Goal: Transaction & Acquisition: Purchase product/service

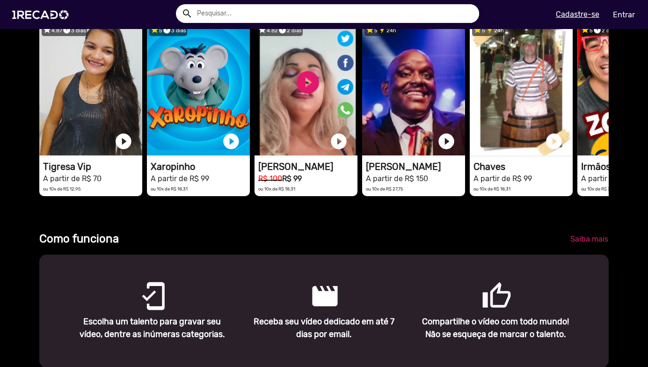
scroll to position [328, 0]
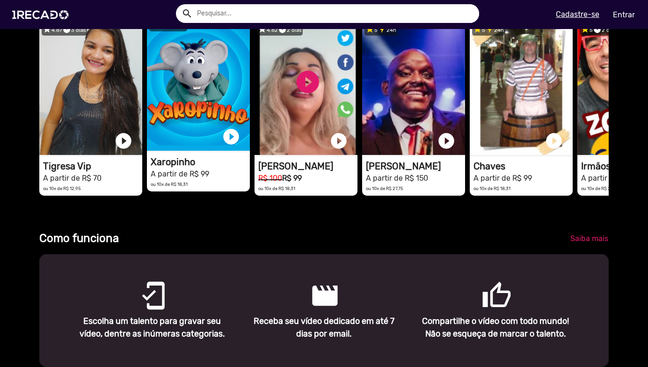
click at [213, 179] on h1 "A partir de R$ 99" at bounding box center [200, 172] width 99 height 11
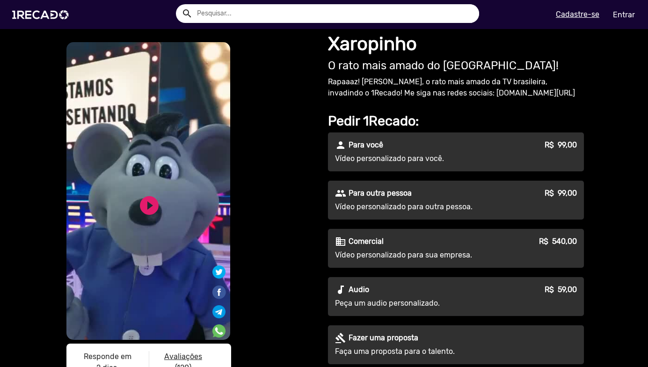
click at [461, 244] on div "business Comercial R$ 540,00" at bounding box center [456, 241] width 242 height 11
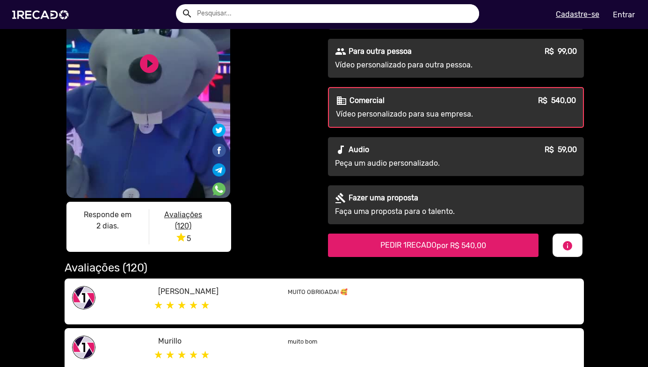
scroll to position [187, 0]
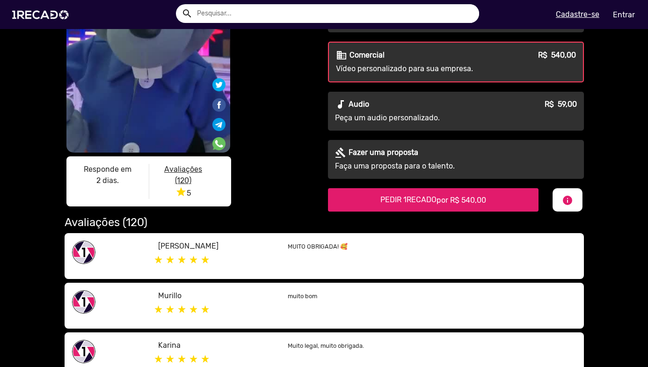
click at [422, 200] on span "PEDIR 1RECADO por R$ 540,00" at bounding box center [433, 199] width 106 height 9
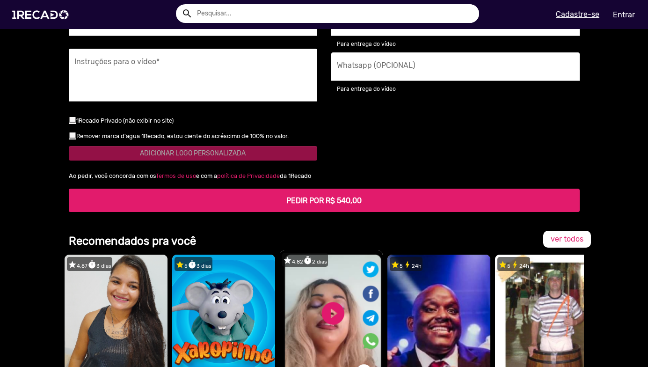
scroll to position [1310, 0]
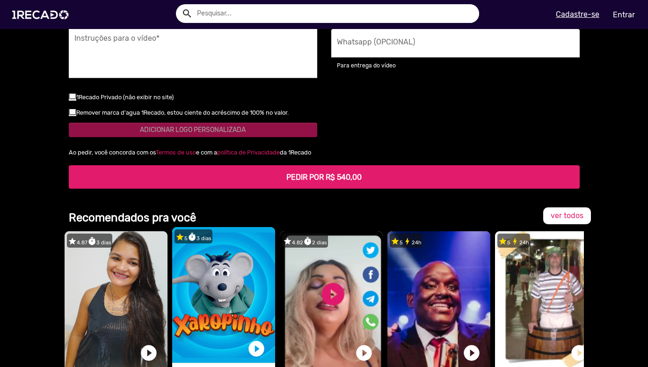
click at [229, 263] on video "1RECADO vídeos dedicados para fãs e empresas" at bounding box center [223, 295] width 103 height 136
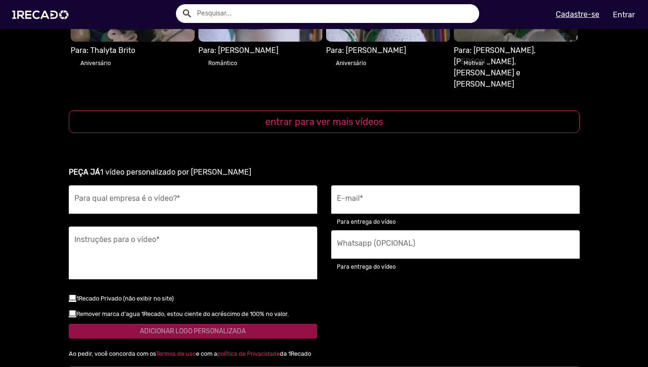
scroll to position [1156, 0]
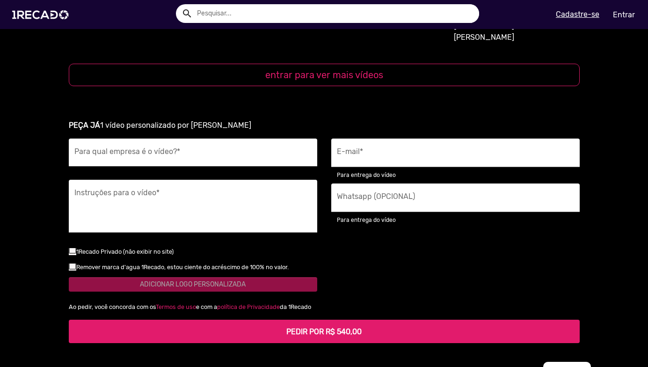
click at [131, 138] on div "Para qual empresa é o vídeo? *" at bounding box center [192, 152] width 237 height 29
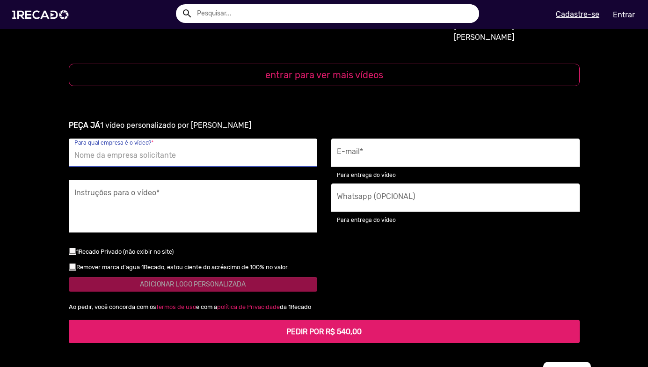
click at [159, 149] on input "Para qual empresa é o vídeo? *" at bounding box center [192, 155] width 237 height 12
type input "Nexfit Brasil"
type input "[EMAIL_ADDRESS][DOMAIN_NAME]"
type input "[PHONE_NUMBER]"
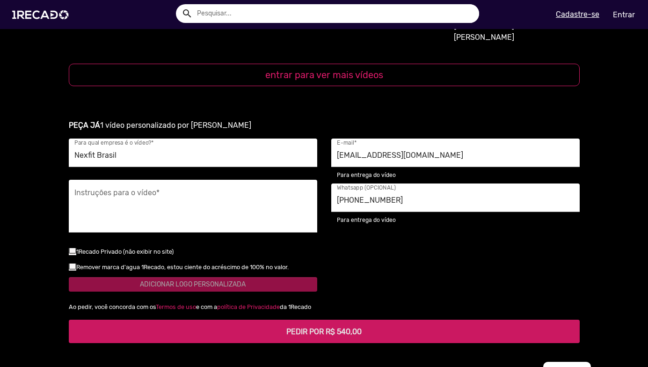
click at [274, 327] on h5 "PEDIR POR R$ 540,00" at bounding box center [324, 331] width 496 height 9
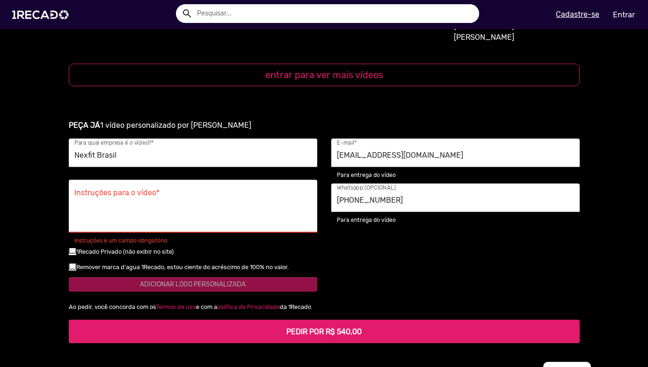
click at [495, 253] on div "[EMAIL_ADDRESS][DOMAIN_NAME] E-mail * Para entrega do vídeo [PHONE_NUMBER] What…" at bounding box center [455, 219] width 262 height 162
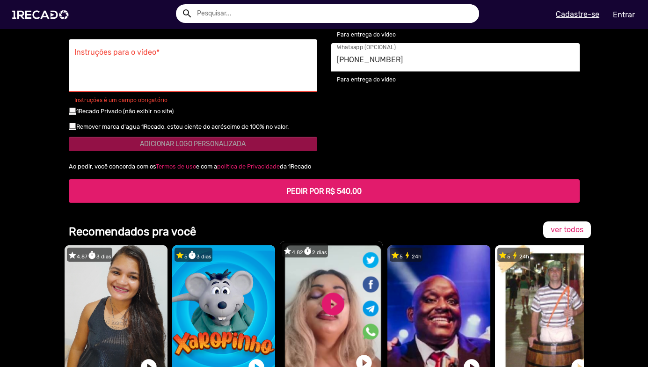
scroll to position [1437, 0]
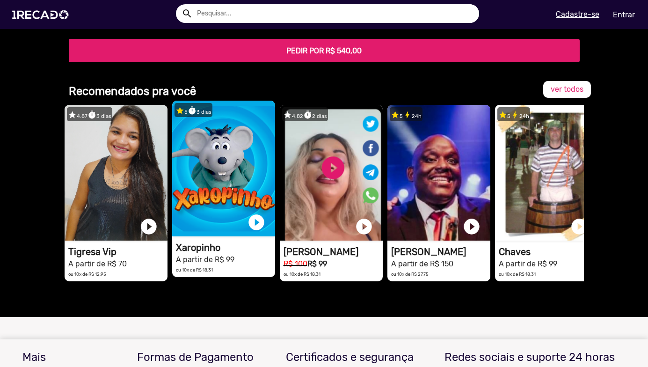
click at [239, 189] on video "1RECADO vídeos dedicados para fãs e empresas" at bounding box center [223, 169] width 103 height 136
click at [188, 135] on video "1RECADO vídeos dedicados para fãs e empresas" at bounding box center [223, 169] width 103 height 136
click at [249, 213] on link "play_circle_filled" at bounding box center [256, 222] width 19 height 19
click at [208, 153] on video "1RECADO vídeos dedicados para fãs e empresas" at bounding box center [223, 169] width 103 height 136
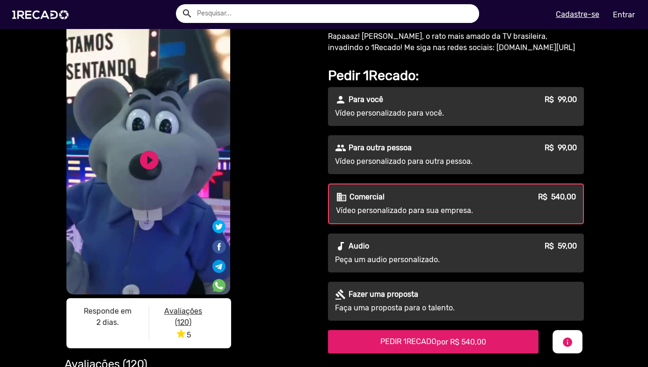
scroll to position [0, 0]
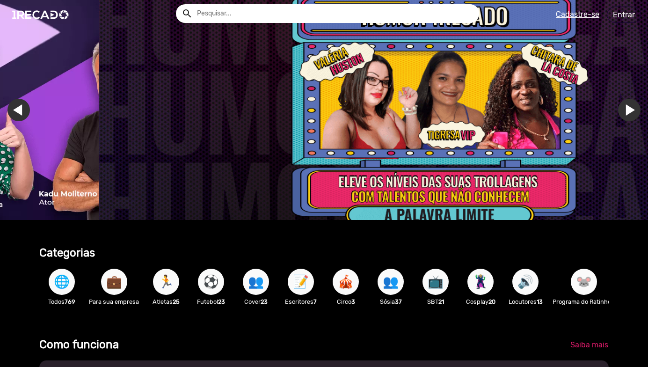
scroll to position [0, 1923]
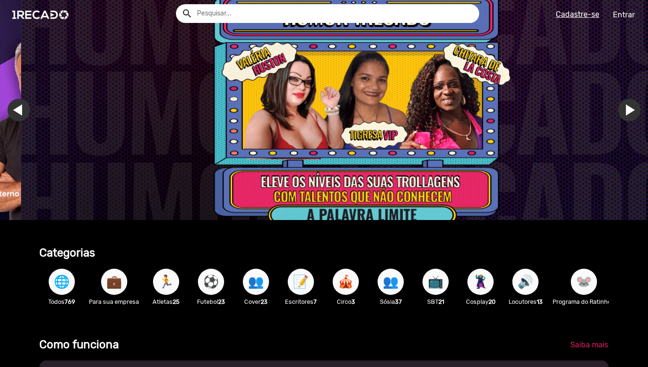
click at [441, 283] on span "📺" at bounding box center [436, 282] width 16 height 26
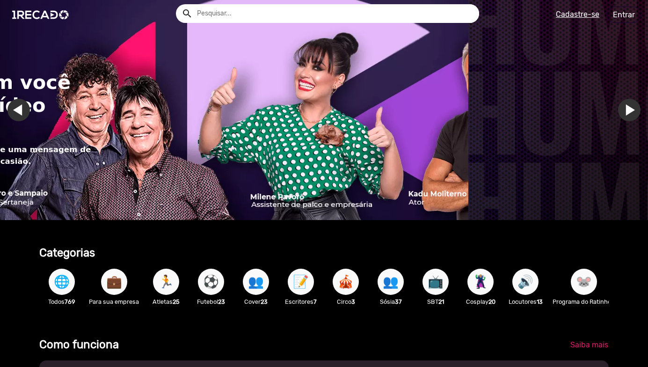
scroll to position [0, 958]
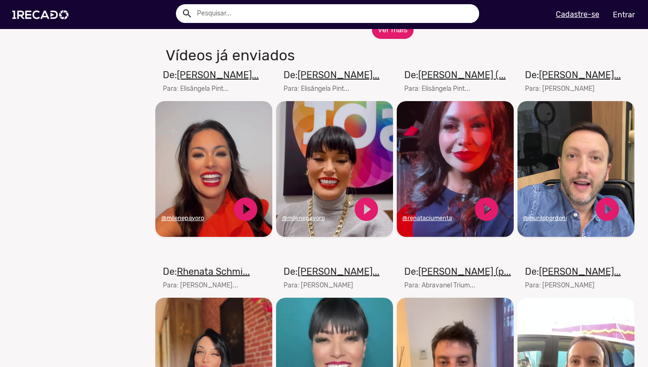
scroll to position [608, 0]
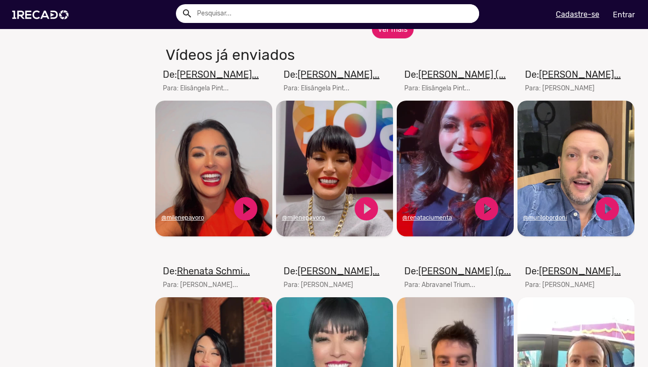
click at [340, 275] on u "[PERSON_NAME]..." at bounding box center [339, 270] width 82 height 11
